Goal: Task Accomplishment & Management: Use online tool/utility

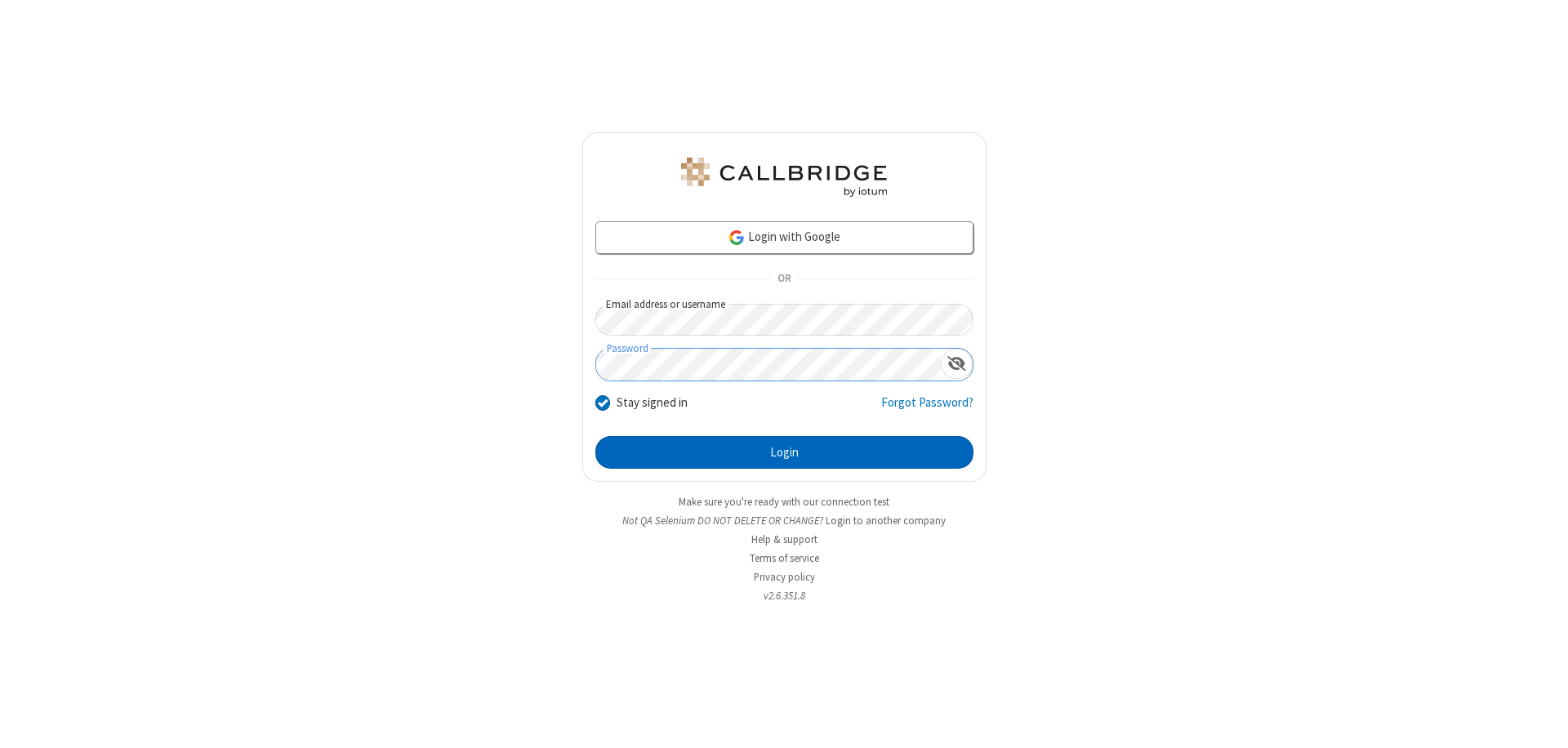
click at [784, 452] on button "Login" at bounding box center [784, 452] width 378 height 33
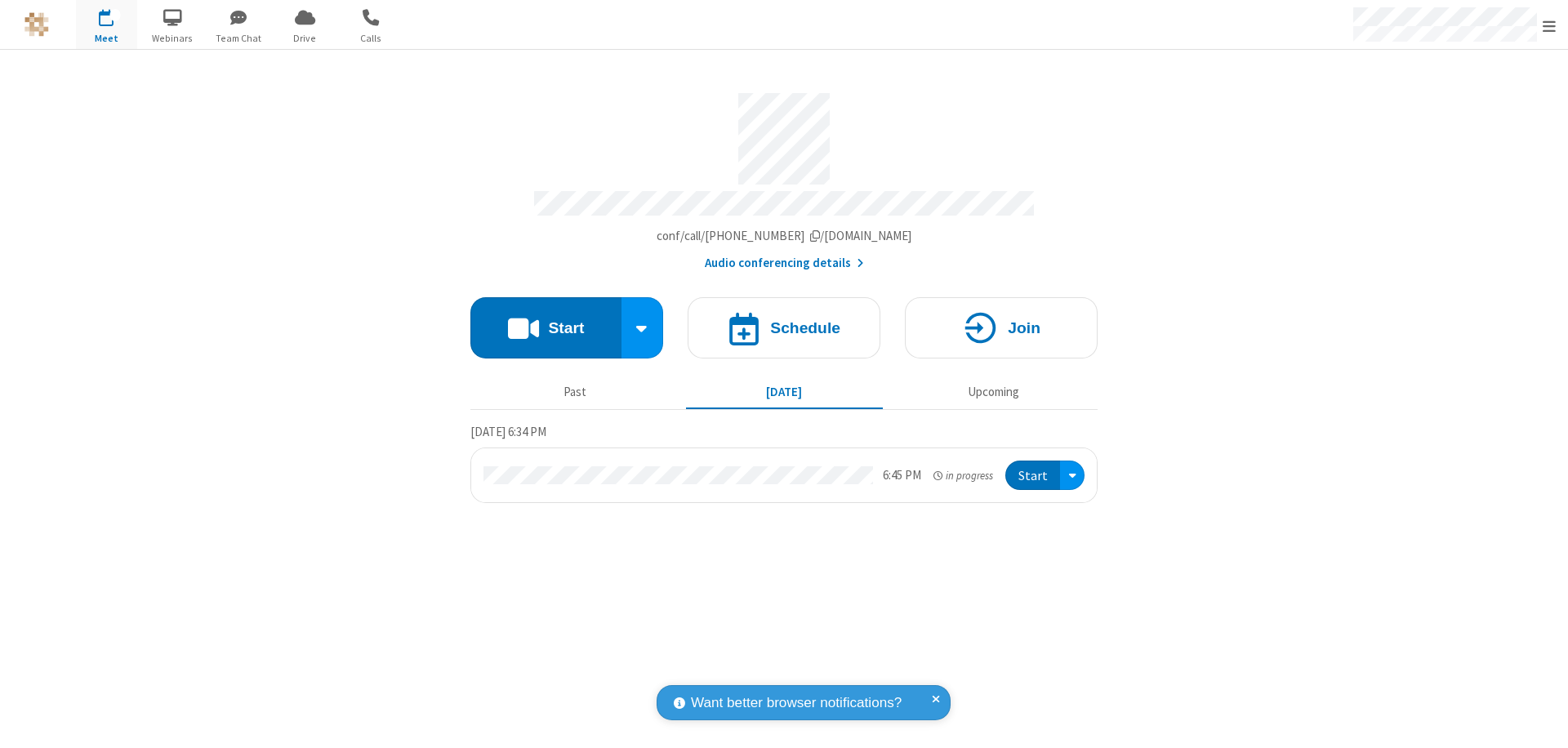
click at [545, 320] on button "Start" at bounding box center [546, 328] width 151 height 61
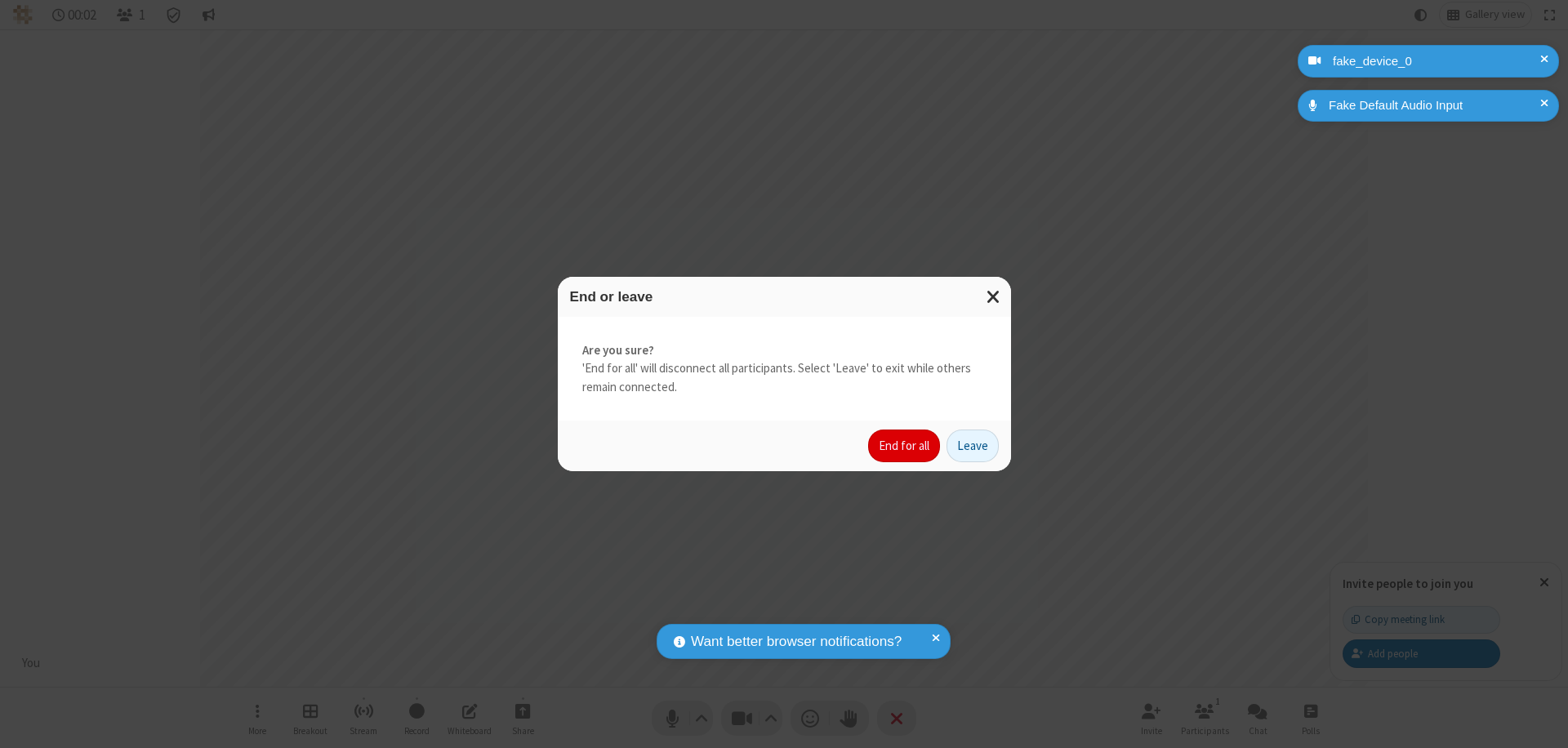
click at [905, 445] on button "End for all" at bounding box center [904, 445] width 72 height 33
